Goal: Navigation & Orientation: Find specific page/section

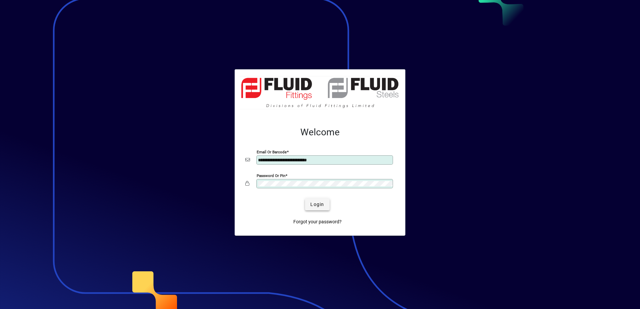
type input "**********"
click at [322, 202] on span "Login" at bounding box center [317, 204] width 14 height 7
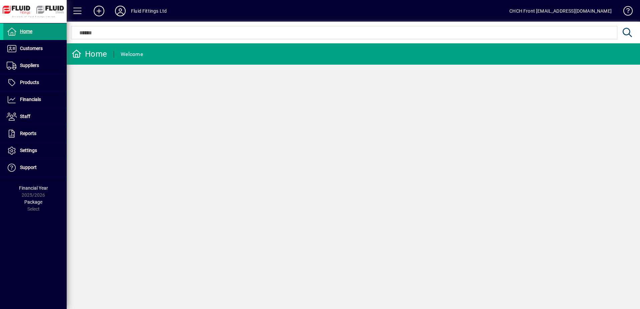
click at [53, 37] on span at bounding box center [34, 32] width 63 height 16
click at [175, 48] on mat-toolbar-row "Home Welcome" at bounding box center [353, 53] width 573 height 21
